Goal: Task Accomplishment & Management: Manage account settings

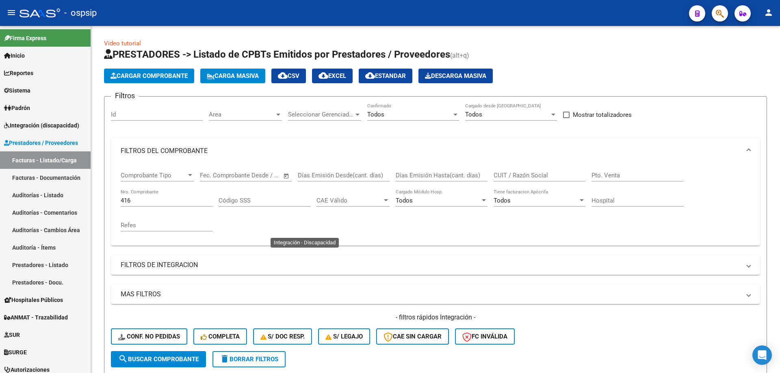
scroll to position [296, 0]
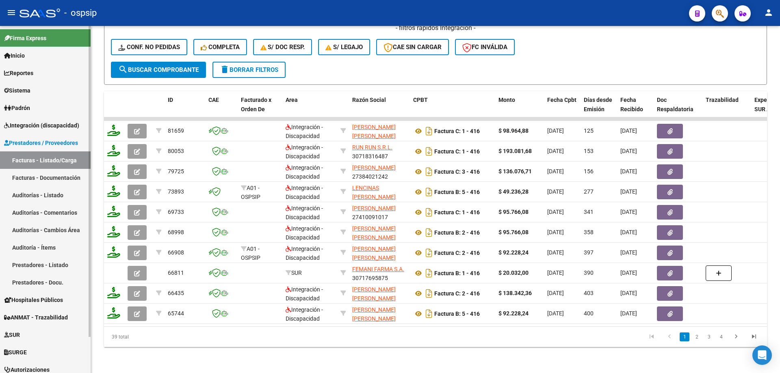
click at [42, 123] on span "Integración (discapacidad)" at bounding box center [41, 125] width 75 height 9
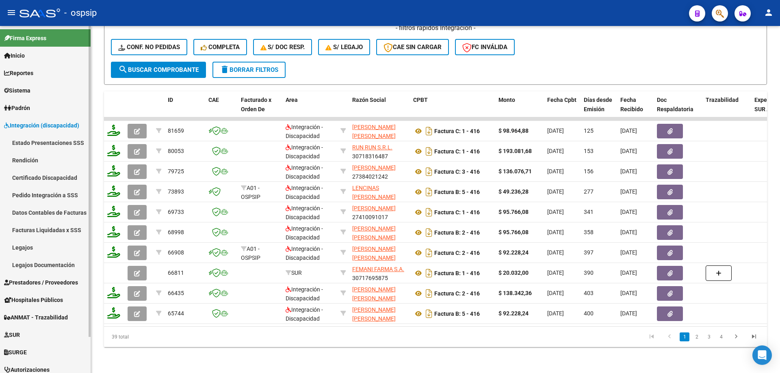
click at [43, 248] on link "Legajos" at bounding box center [45, 247] width 91 height 17
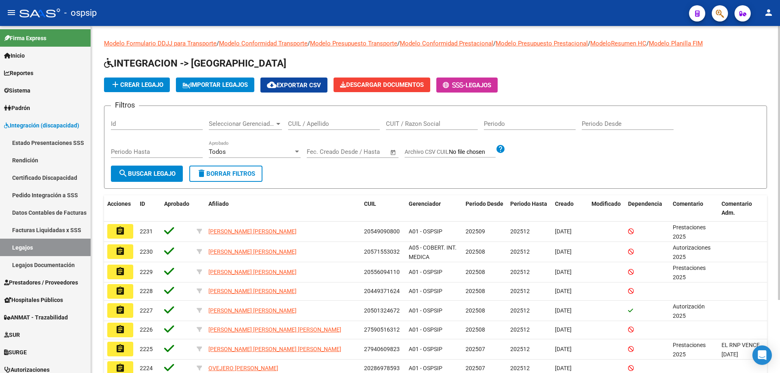
click at [310, 124] on input "CUIL / Apellido" at bounding box center [334, 123] width 92 height 7
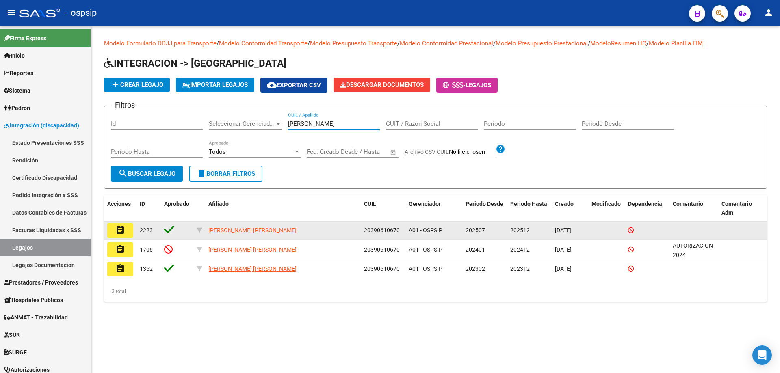
type input "maestre"
click at [126, 232] on button "assignment" at bounding box center [120, 230] width 26 height 15
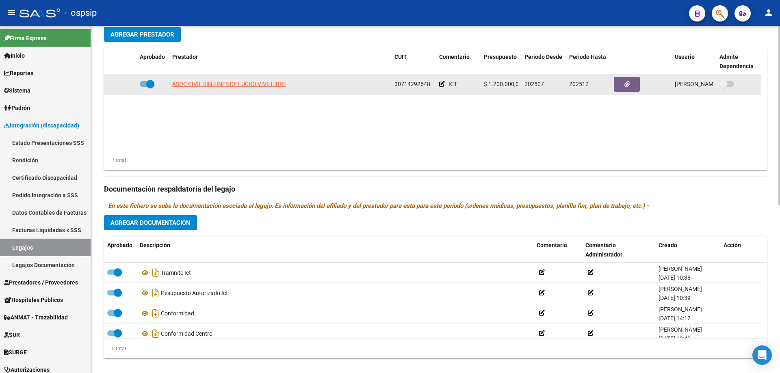
scroll to position [325, 0]
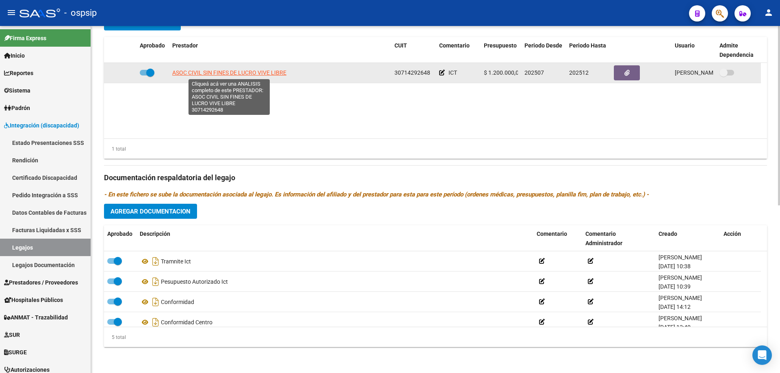
click at [226, 69] on span "ASOC CIVIL SIN FINES DE LUCRO VIVE LIBRE" at bounding box center [229, 72] width 114 height 7
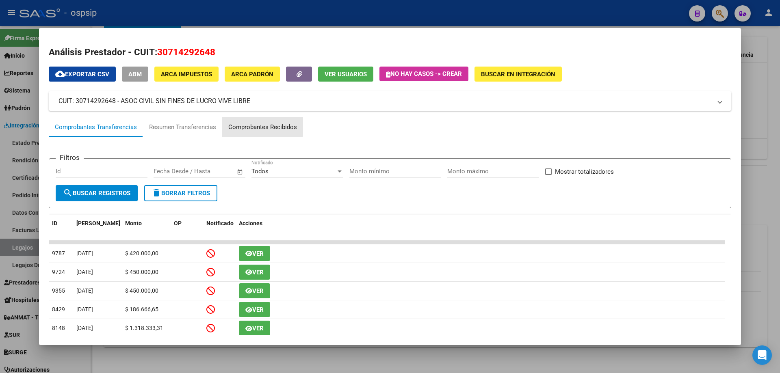
click at [258, 124] on div "Comprobantes Recibidos" at bounding box center [262, 127] width 69 height 9
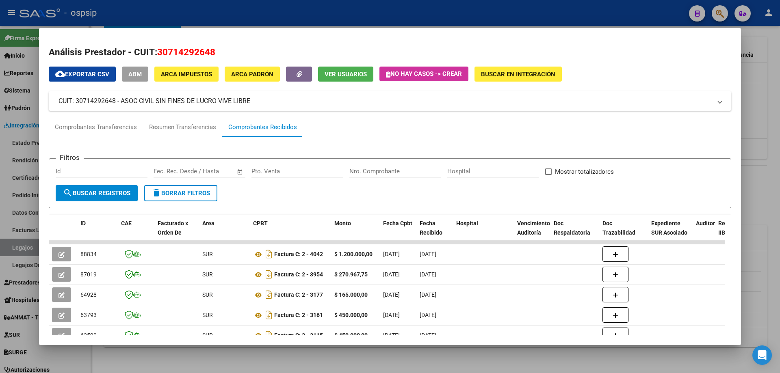
click at [18, 243] on div at bounding box center [390, 186] width 780 height 373
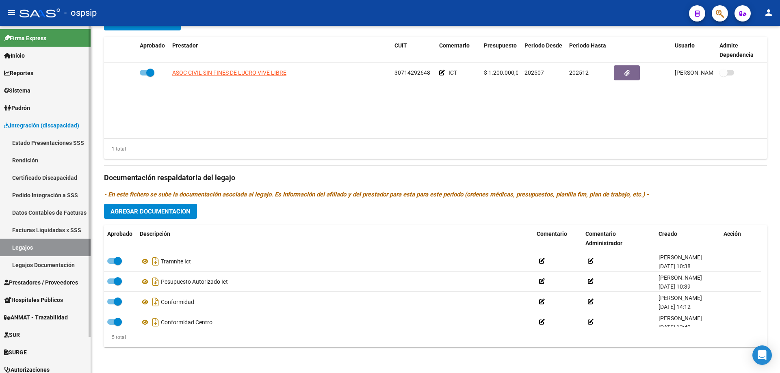
click at [69, 245] on link "Legajos" at bounding box center [45, 247] width 91 height 17
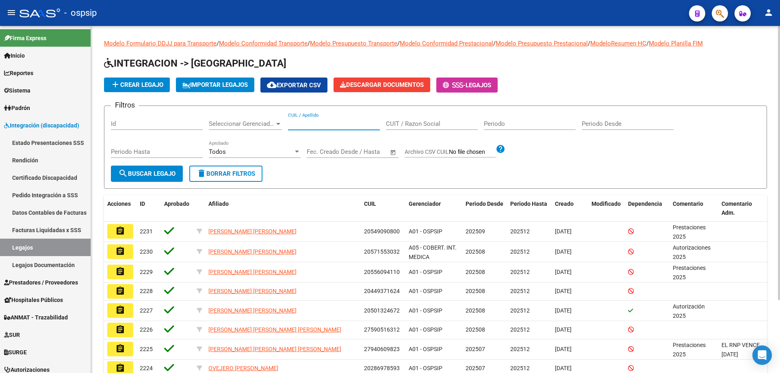
click at [346, 127] on input "CUIL / Apellido" at bounding box center [334, 123] width 92 height 7
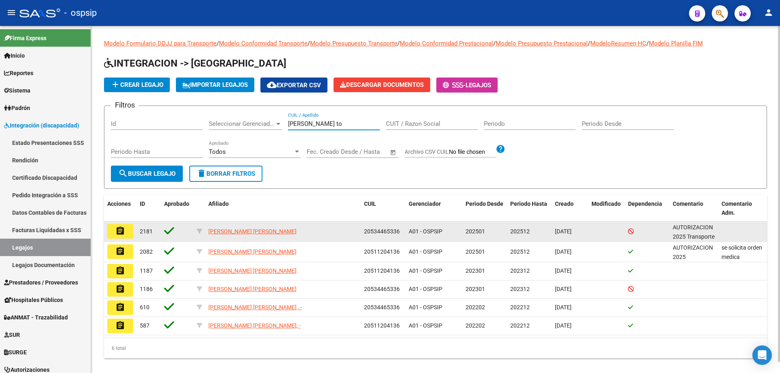
type input "dominguez to"
click at [123, 232] on mat-icon "assignment" at bounding box center [120, 231] width 10 height 10
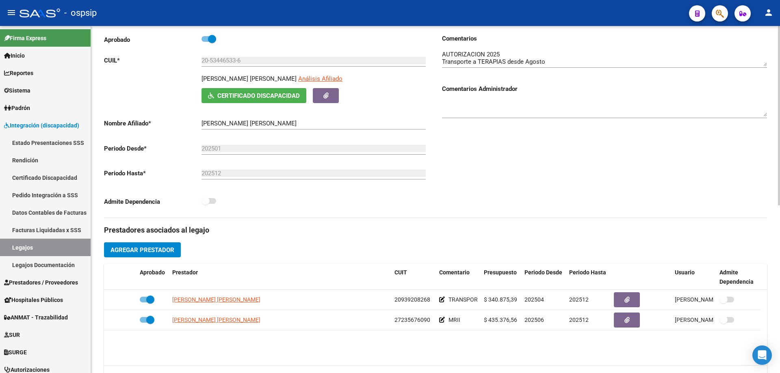
scroll to position [122, 0]
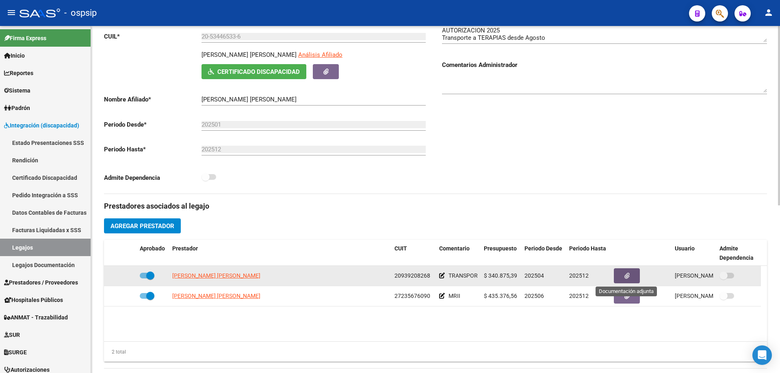
click at [635, 271] on button "button" at bounding box center [627, 276] width 26 height 15
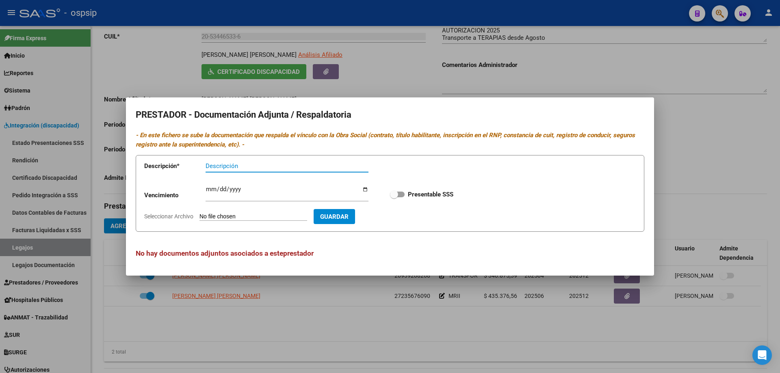
click at [282, 332] on div at bounding box center [390, 186] width 780 height 373
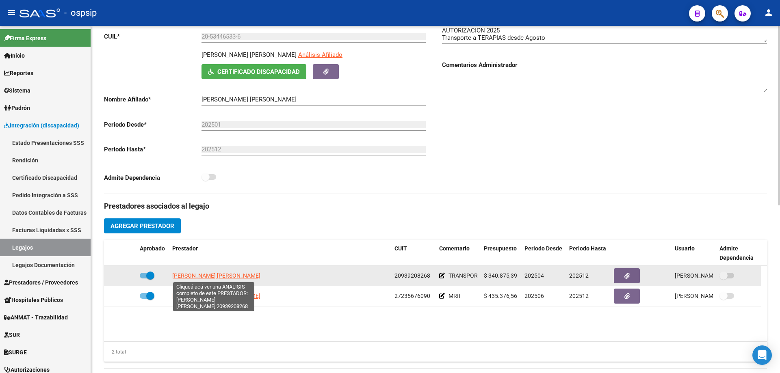
click at [244, 276] on span "SANCHES FERNANDO ALFONSO" at bounding box center [216, 276] width 88 height 7
type textarea "20939208268"
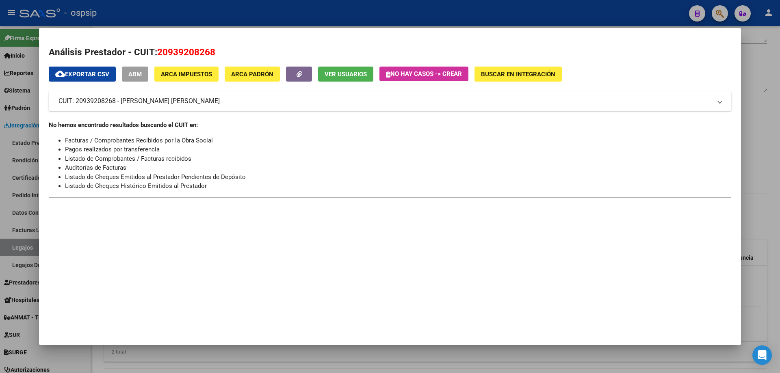
click at [325, 79] on button "Ver Usuarios" at bounding box center [345, 74] width 55 height 15
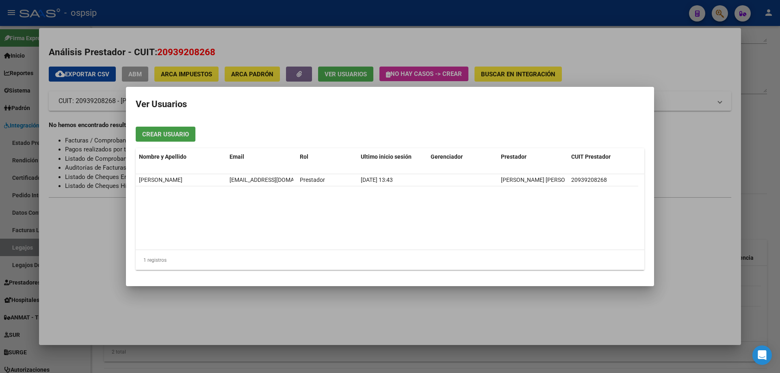
click at [625, 51] on div at bounding box center [390, 186] width 780 height 373
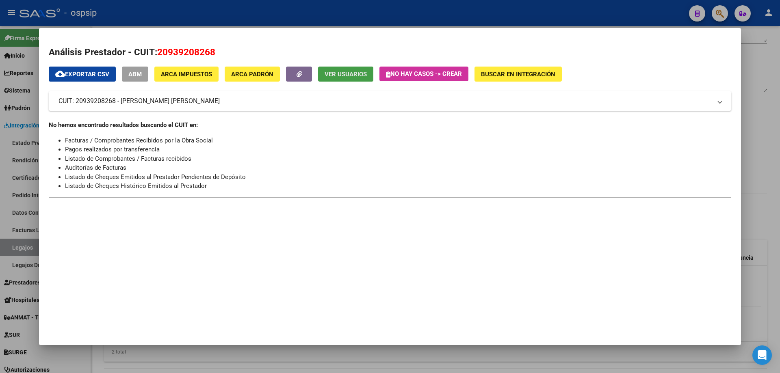
click at [360, 74] on span "Ver Usuarios" at bounding box center [346, 74] width 42 height 7
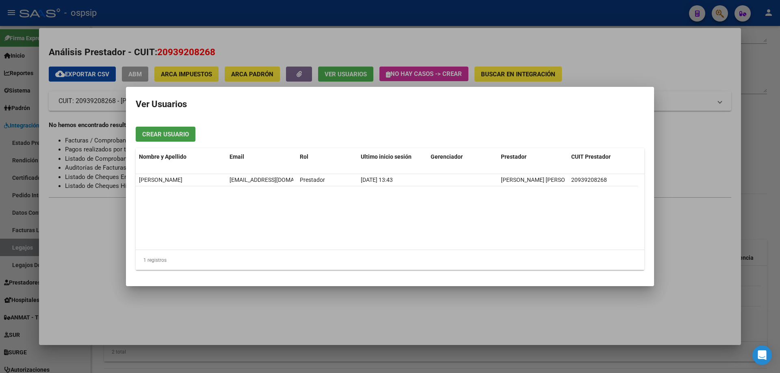
click at [319, 35] on div at bounding box center [390, 186] width 780 height 373
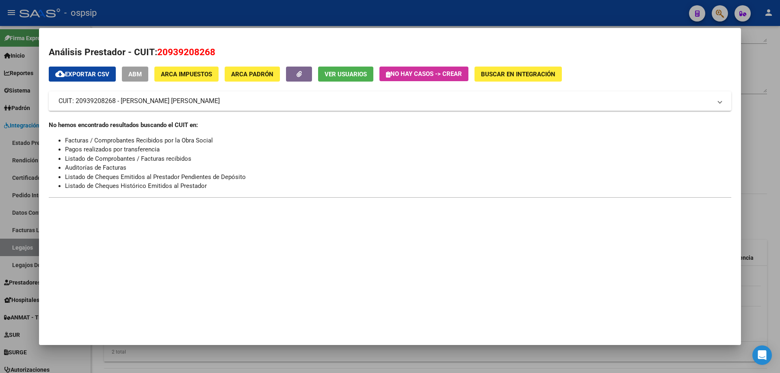
click at [135, 11] on div at bounding box center [390, 186] width 780 height 373
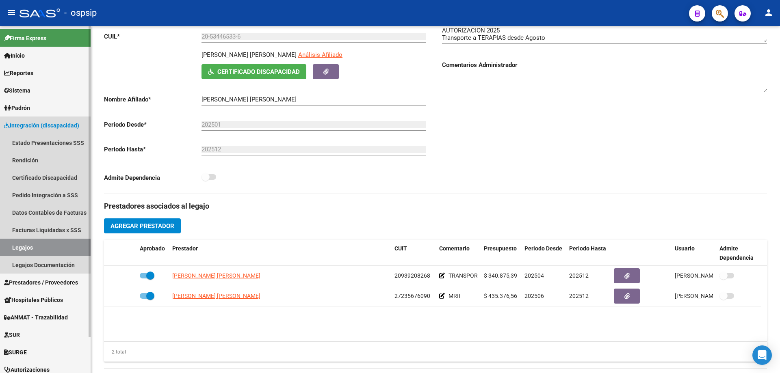
click at [26, 249] on link "Legajos" at bounding box center [45, 247] width 91 height 17
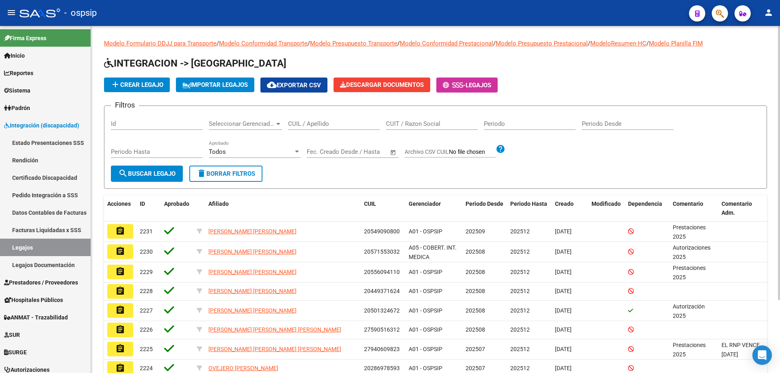
click at [299, 127] on input "CUIL / Apellido" at bounding box center [334, 123] width 92 height 7
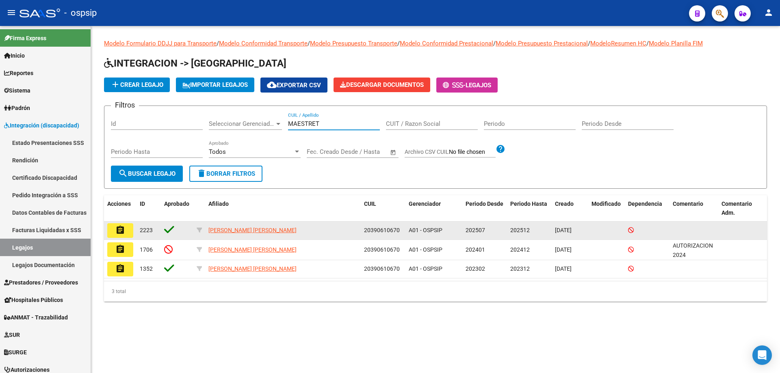
type input "MAESTRET"
click at [120, 230] on mat-icon "assignment" at bounding box center [120, 231] width 10 height 10
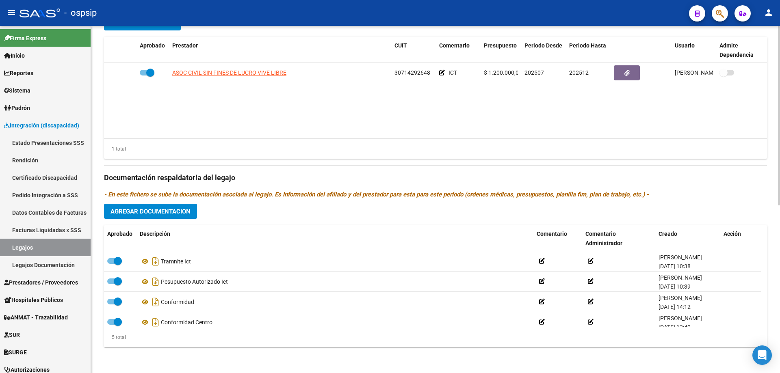
click at [436, 145] on div "1 total" at bounding box center [435, 149] width 663 height 20
click at [46, 317] on span "ANMAT - Trazabilidad" at bounding box center [36, 317] width 64 height 9
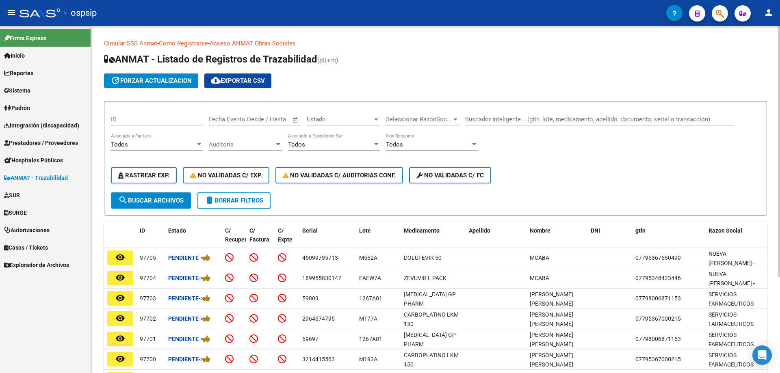
click at [518, 123] on div "Buscador Inteligente ...(gtin, lote, medicamento, apellido, documento, serial o…" at bounding box center [599, 116] width 269 height 17
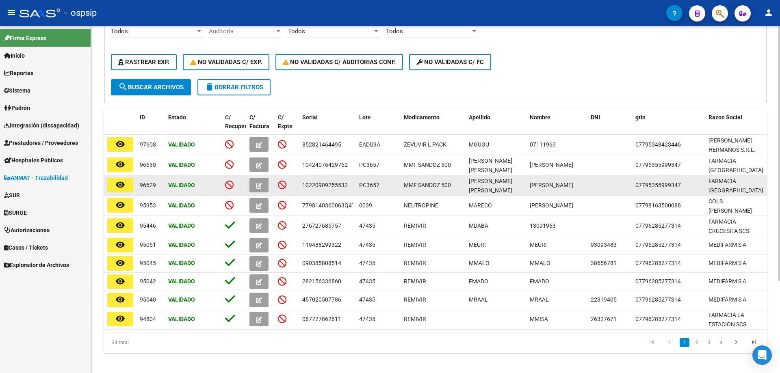
scroll to position [125, 0]
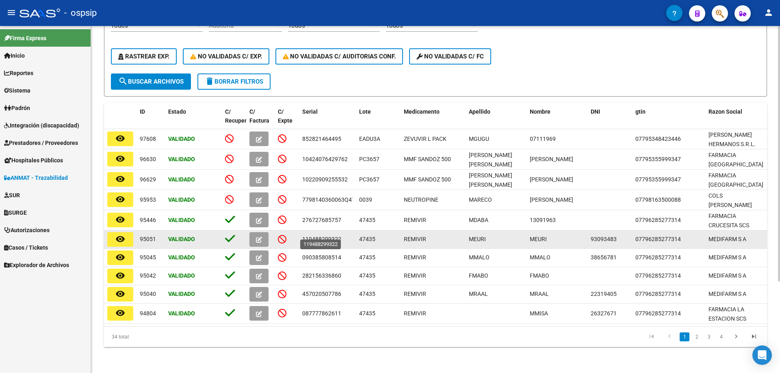
click at [332, 236] on span "119488299322" at bounding box center [321, 239] width 39 height 7
copy span "119488299322"
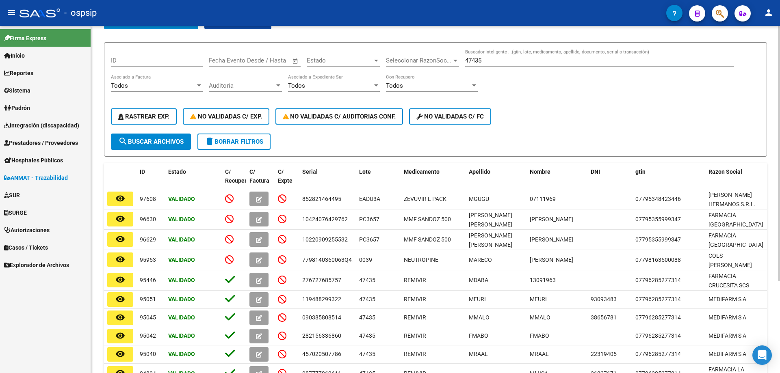
scroll to position [0, 0]
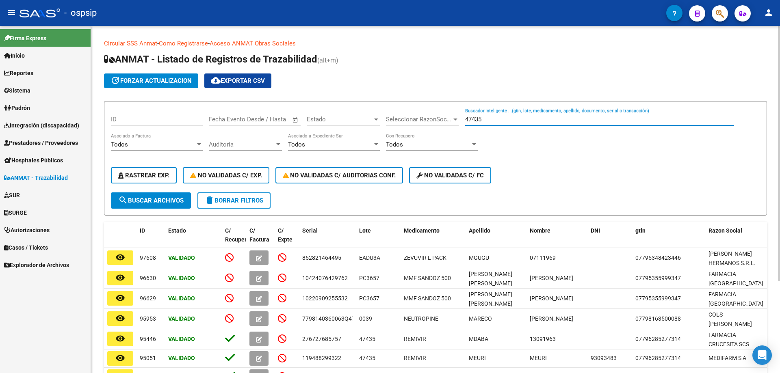
click at [466, 117] on input "47435" at bounding box center [599, 119] width 269 height 7
click at [481, 119] on input "47435" at bounding box center [599, 119] width 269 height 7
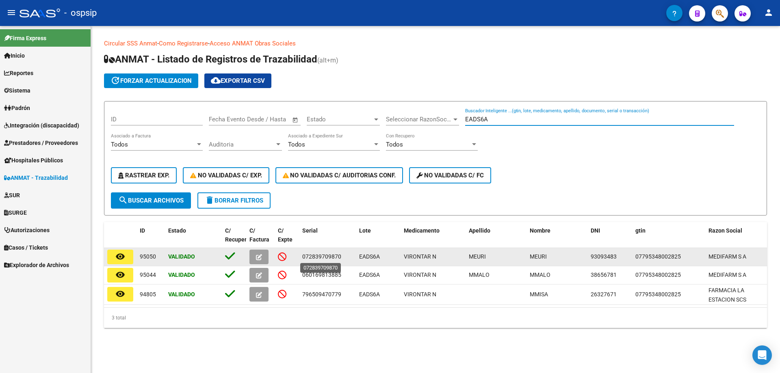
type input "EADS6A"
click at [328, 259] on span "072839709870" at bounding box center [321, 257] width 39 height 7
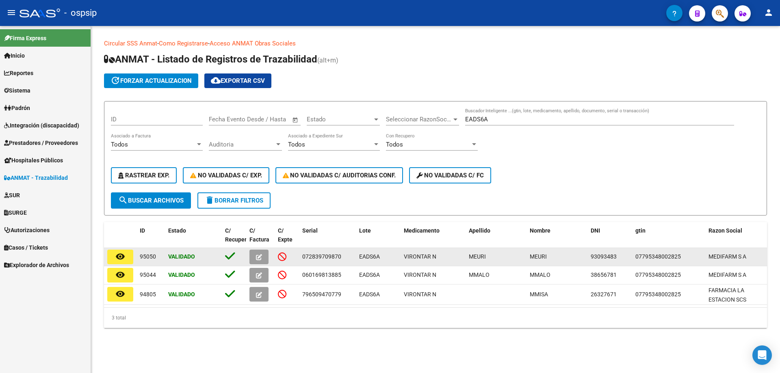
click at [328, 259] on span "072839709870" at bounding box center [321, 257] width 39 height 7
copy span "072839709870"
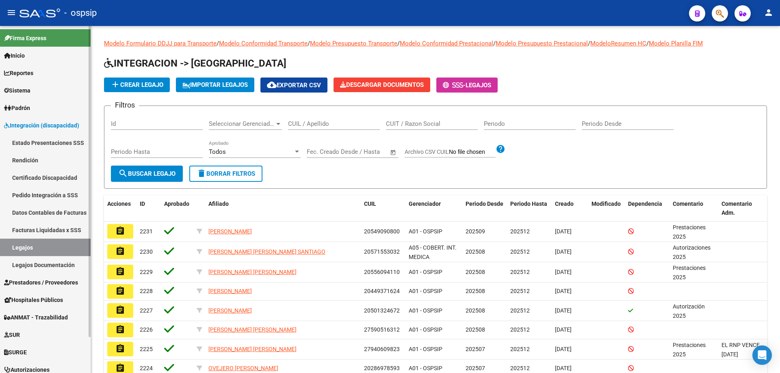
click at [26, 128] on span "Integración (discapacidad)" at bounding box center [41, 125] width 75 height 9
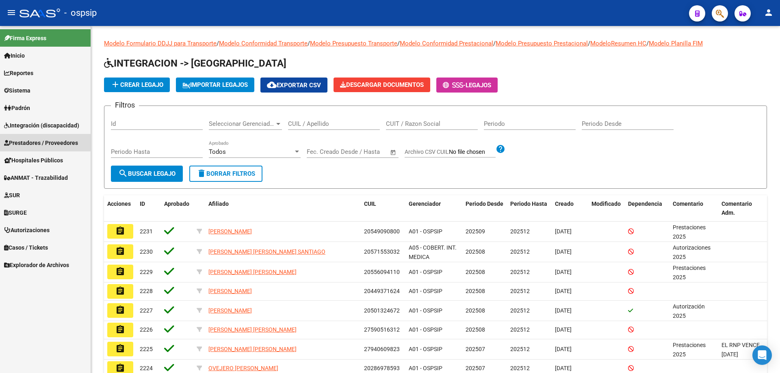
click at [33, 141] on span "Prestadores / Proveedores" at bounding box center [41, 143] width 74 height 9
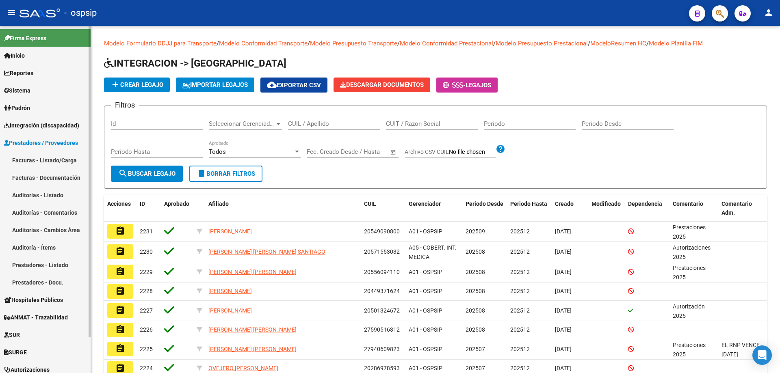
click at [40, 156] on link "Facturas - Listado/Carga" at bounding box center [45, 160] width 91 height 17
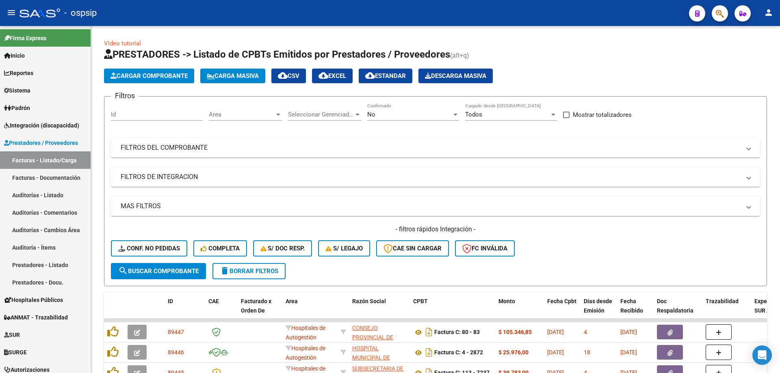
click at [375, 117] on div "No" at bounding box center [409, 114] width 85 height 7
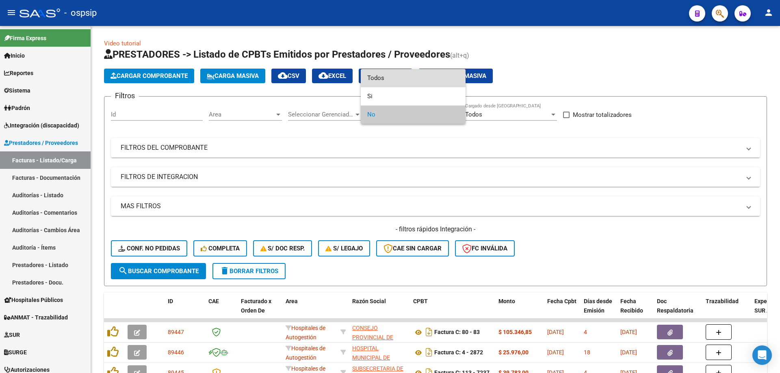
click at [377, 74] on span "Todos" at bounding box center [413, 78] width 92 height 18
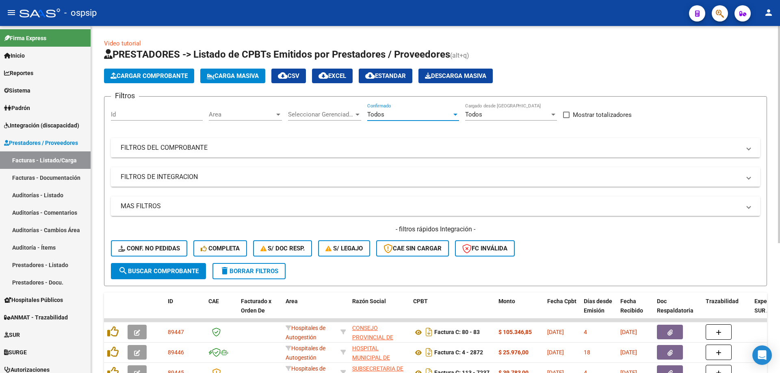
click at [170, 147] on mat-panel-title "FILTROS DEL COMPROBANTE" at bounding box center [431, 147] width 620 height 9
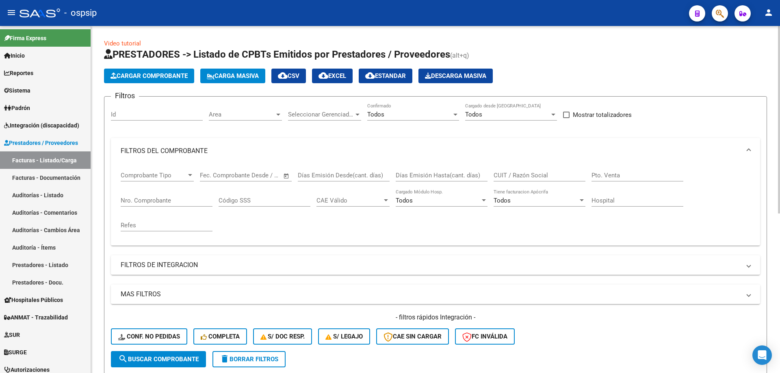
click at [157, 202] on input "Nro. Comprobante" at bounding box center [167, 200] width 92 height 7
type input "3954"
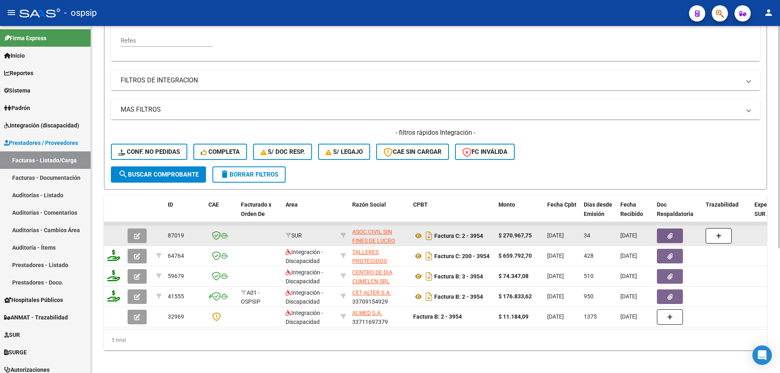
scroll to position [194, 0]
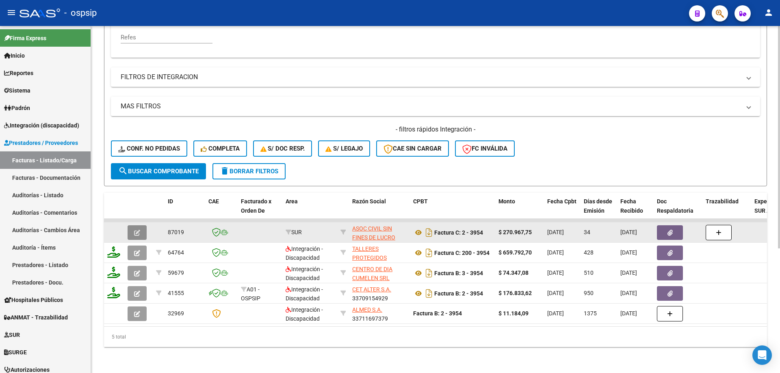
click at [139, 230] on icon "button" at bounding box center [137, 233] width 6 height 6
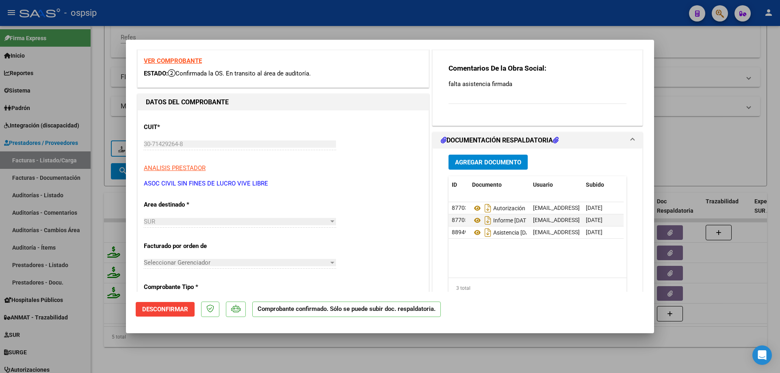
scroll to position [41, 0]
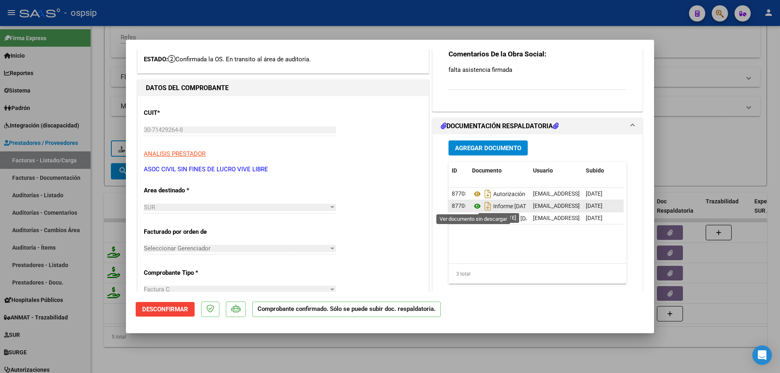
click at [474, 208] on icon at bounding box center [477, 207] width 11 height 10
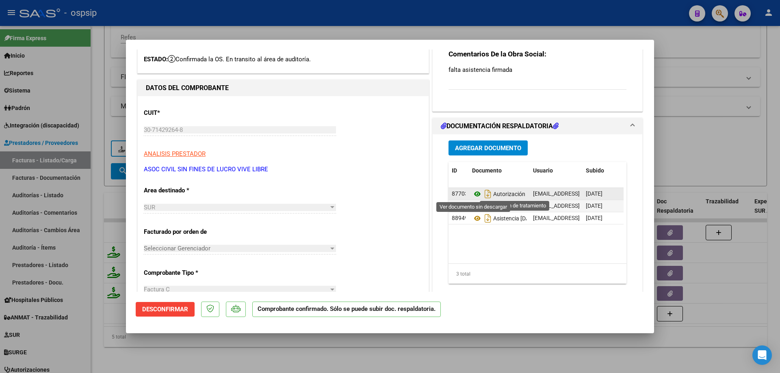
click at [474, 195] on icon at bounding box center [477, 194] width 11 height 10
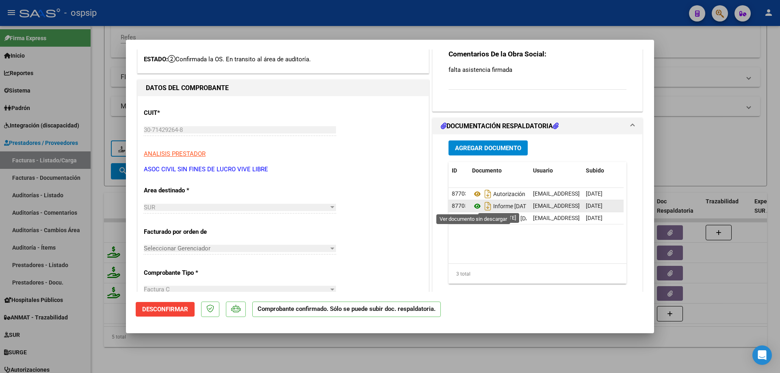
click at [472, 206] on icon at bounding box center [477, 207] width 11 height 10
click at [102, 60] on div at bounding box center [390, 186] width 780 height 373
type input "$ 0,00"
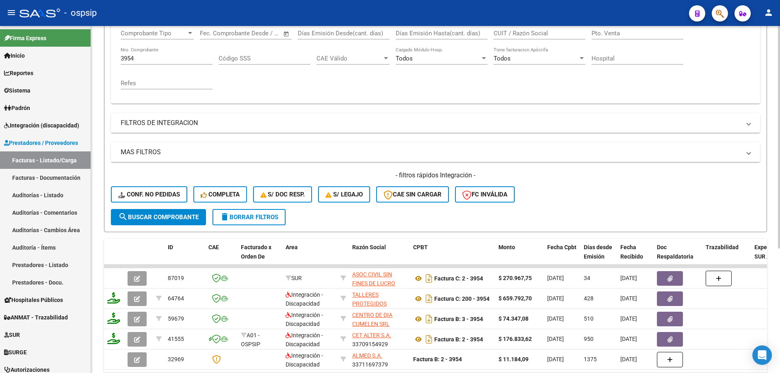
scroll to position [194, 0]
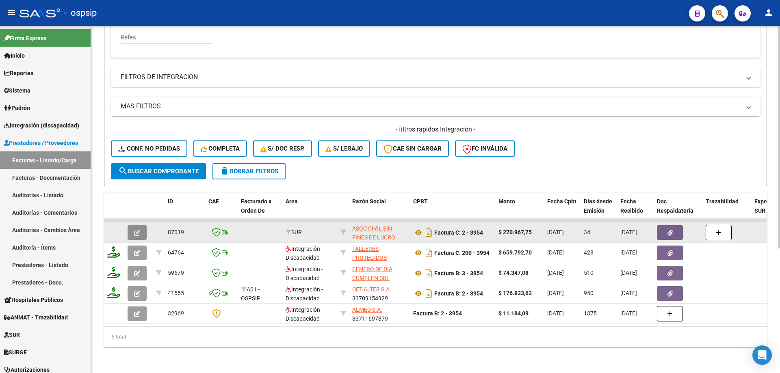
click at [143, 231] on button "button" at bounding box center [137, 233] width 19 height 15
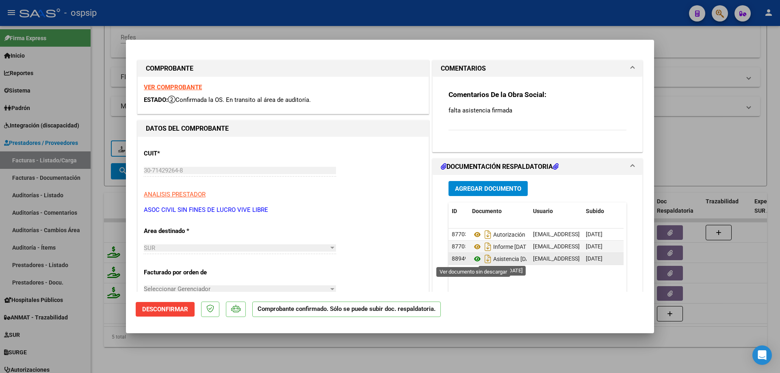
click at [472, 260] on icon at bounding box center [477, 259] width 11 height 10
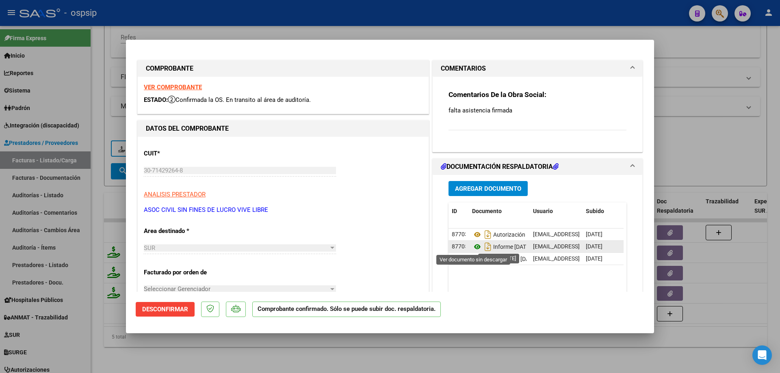
click at [477, 248] on icon at bounding box center [477, 247] width 11 height 10
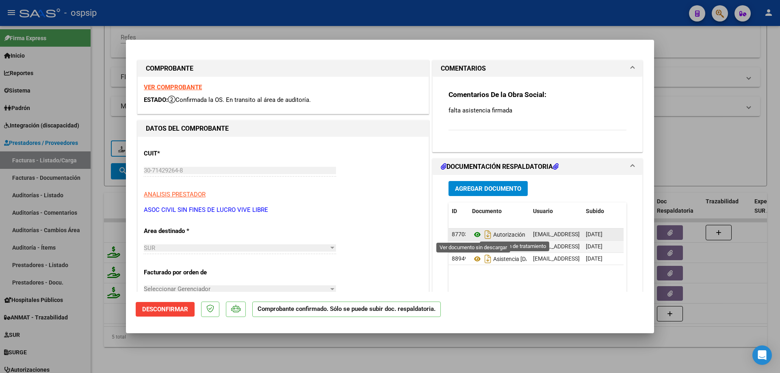
click at [476, 236] on icon at bounding box center [477, 235] width 11 height 10
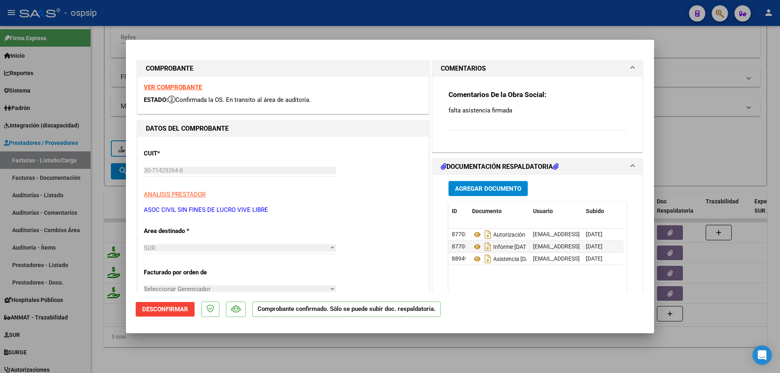
click at [190, 89] on strong "VER COMPROBANTE" at bounding box center [173, 87] width 58 height 7
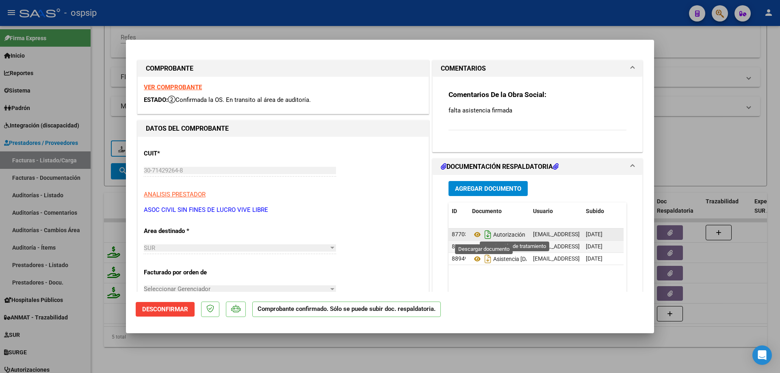
click at [484, 235] on icon "Descargar documento" at bounding box center [488, 234] width 11 height 13
click at [483, 247] on icon "Descargar documento" at bounding box center [488, 247] width 11 height 13
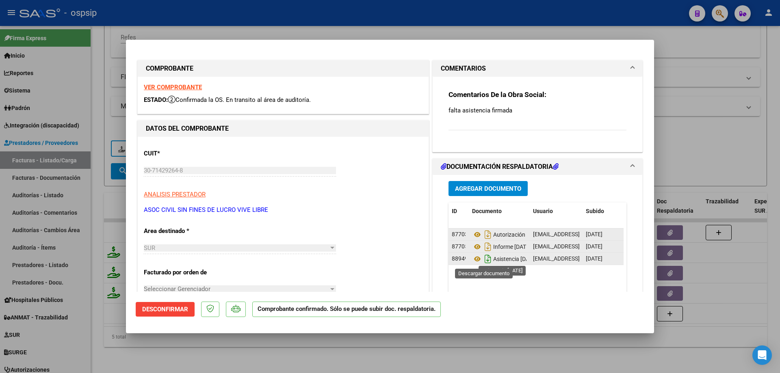
click at [486, 259] on icon "Descargar documento" at bounding box center [488, 259] width 11 height 13
click at [470, 302] on mat-dialog-actions "Desconfirmar Comprobante confirmado. Sólo se puede subir doc. respaldatoria." at bounding box center [390, 308] width 509 height 32
drag, startPoint x: 54, startPoint y: 162, endPoint x: 76, endPoint y: 139, distance: 32.5
click at [54, 162] on div at bounding box center [390, 186] width 780 height 373
type input "$ 0,00"
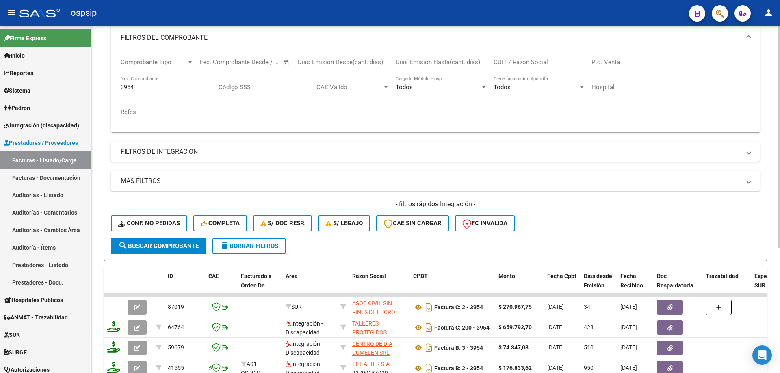
scroll to position [113, 0]
click at [129, 87] on input "3954" at bounding box center [167, 87] width 92 height 7
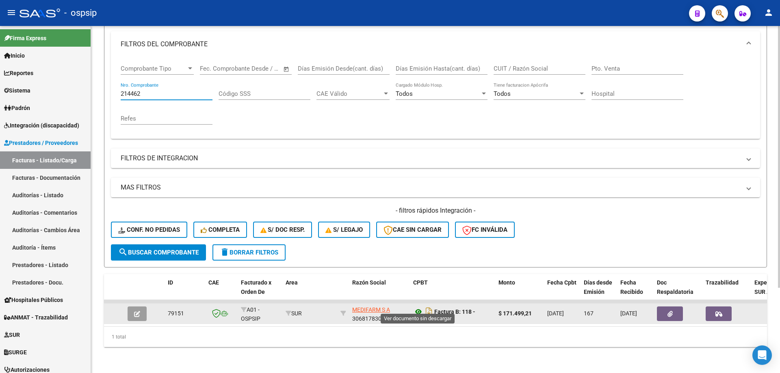
type input "214462"
click at [422, 307] on icon at bounding box center [418, 312] width 11 height 10
click at [130, 312] on button "button" at bounding box center [137, 314] width 19 height 15
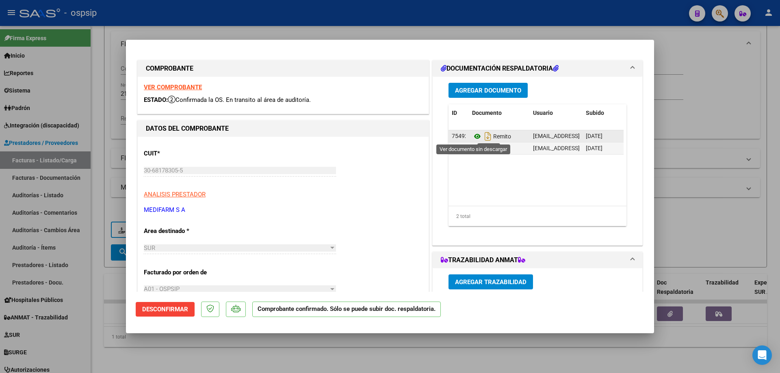
click at [474, 135] on icon at bounding box center [477, 137] width 11 height 10
click at [57, 166] on div at bounding box center [390, 186] width 780 height 373
type input "$ 0,00"
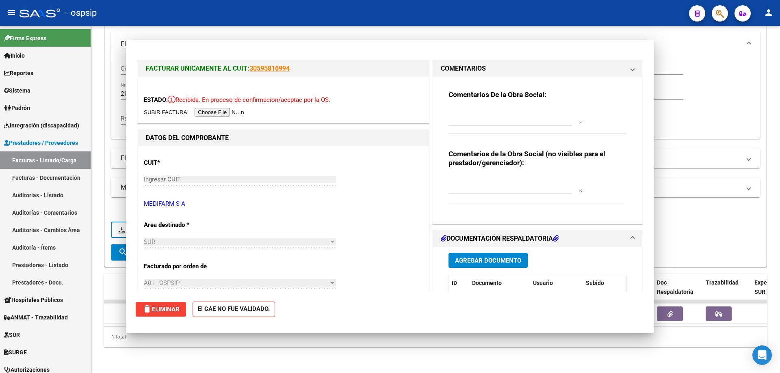
click at [57, 166] on link "Facturas - Listado/Carga" at bounding box center [45, 160] width 91 height 17
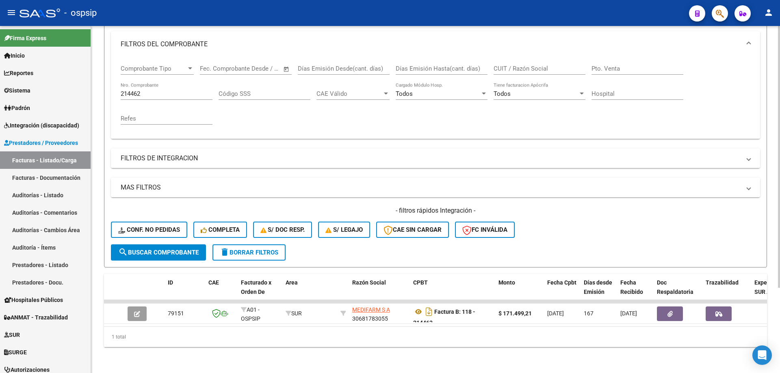
click at [130, 90] on input "214462" at bounding box center [167, 93] width 92 height 7
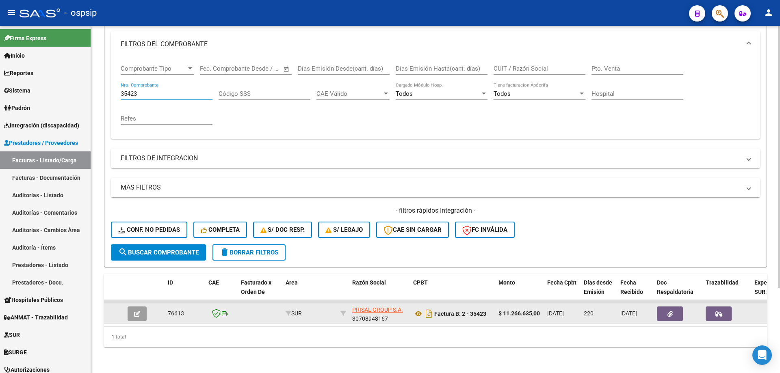
type input "35423"
click at [131, 313] on button "button" at bounding box center [137, 314] width 19 height 15
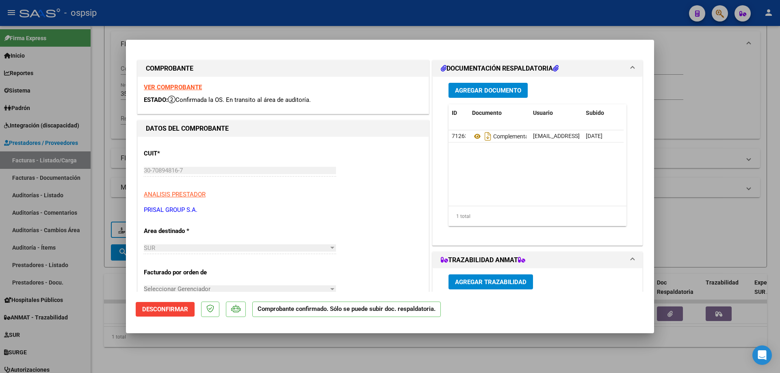
click at [192, 85] on strong "VER COMPROBANTE" at bounding box center [173, 87] width 58 height 7
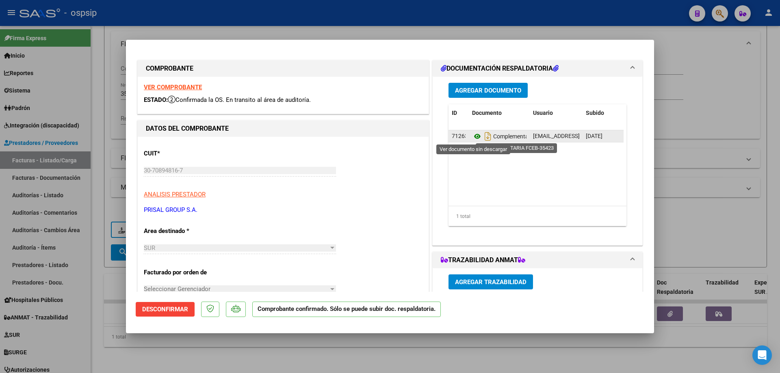
click at [472, 137] on icon at bounding box center [477, 137] width 11 height 10
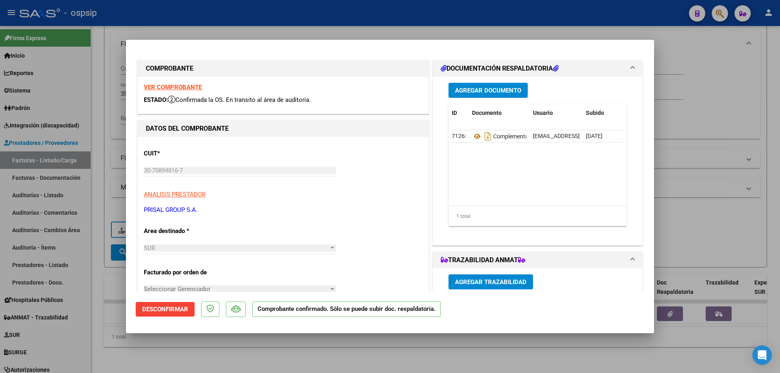
click at [146, 69] on strong "COMPROBANTE" at bounding box center [170, 69] width 48 height 8
click at [113, 68] on div at bounding box center [390, 186] width 780 height 373
type input "$ 0,00"
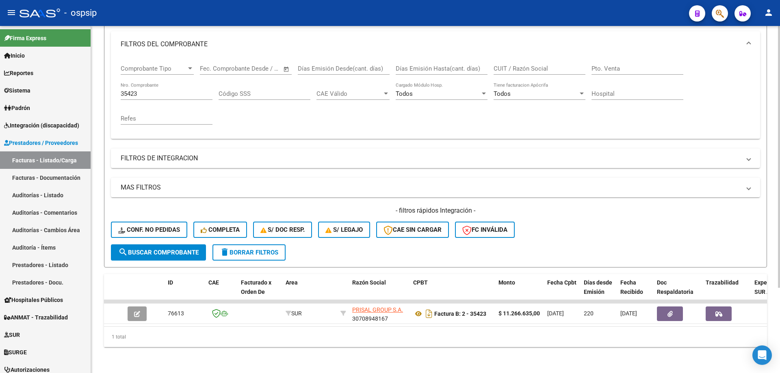
click at [128, 90] on input "35423" at bounding box center [167, 93] width 92 height 7
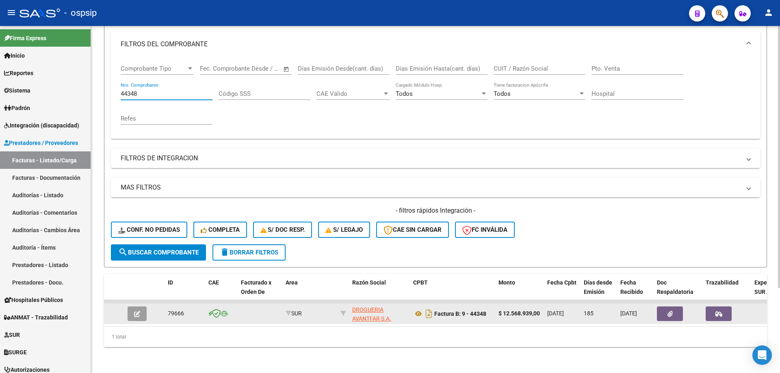
type input "44348"
click at [141, 313] on button "button" at bounding box center [137, 314] width 19 height 15
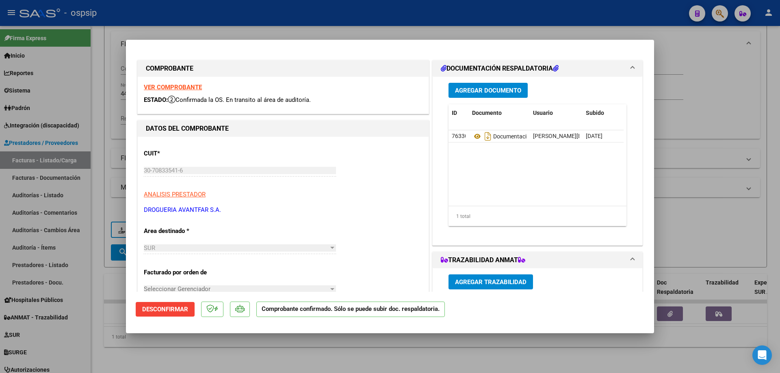
click at [169, 90] on strong "VER COMPROBANTE" at bounding box center [173, 87] width 58 height 7
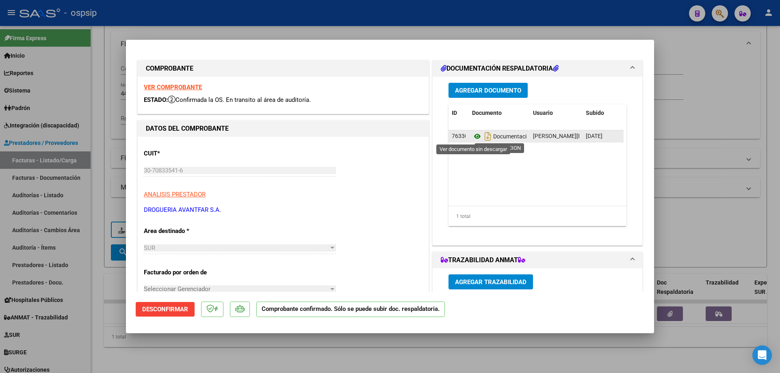
click at [474, 138] on icon at bounding box center [477, 137] width 11 height 10
